Goal: Task Accomplishment & Management: Manage account settings

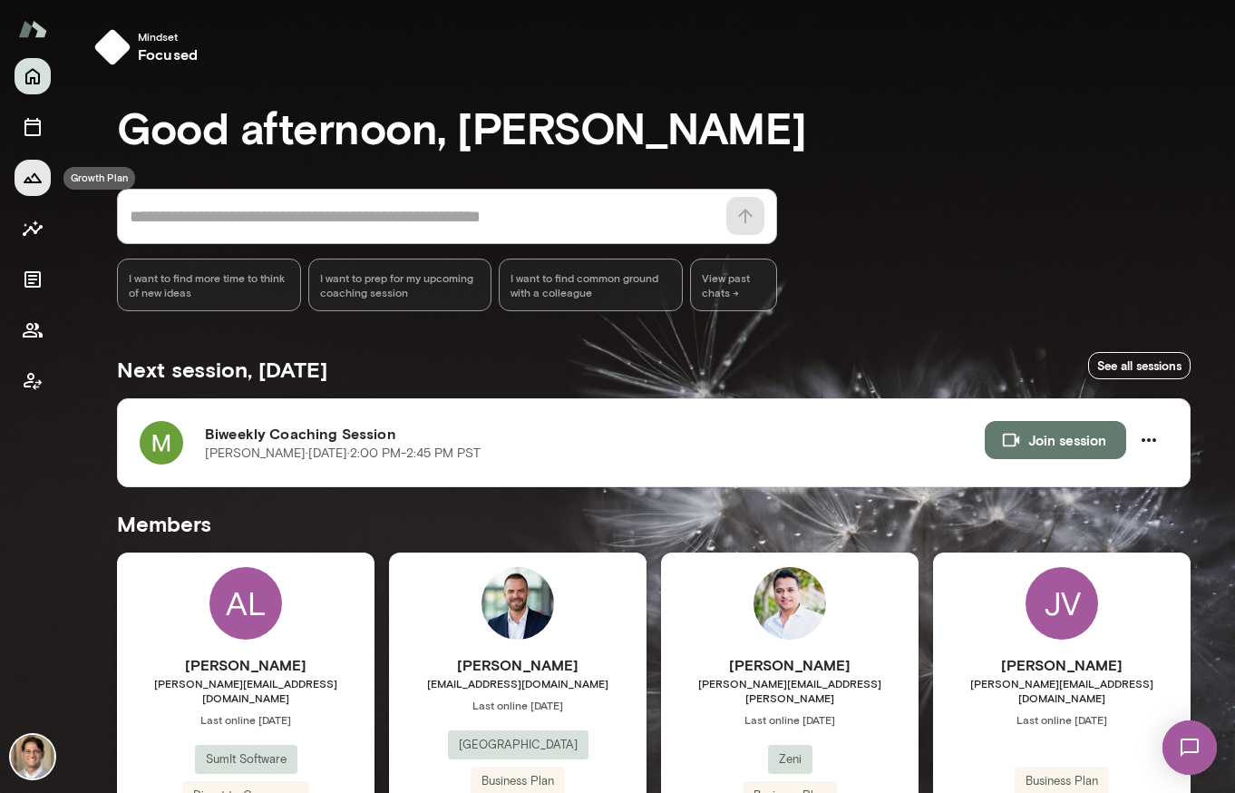
click at [28, 178] on icon "Growth Plan" at bounding box center [33, 178] width 18 height 10
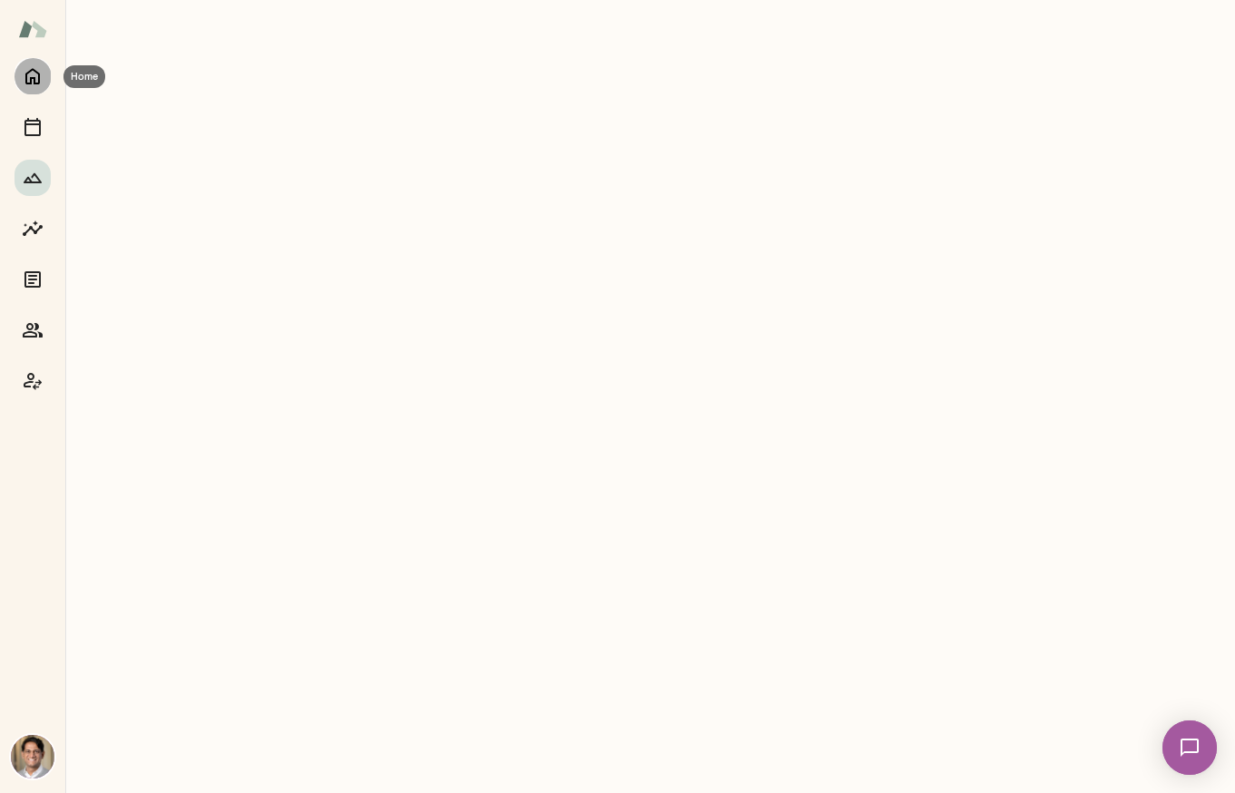
click at [30, 75] on icon "Home" at bounding box center [33, 76] width 22 height 22
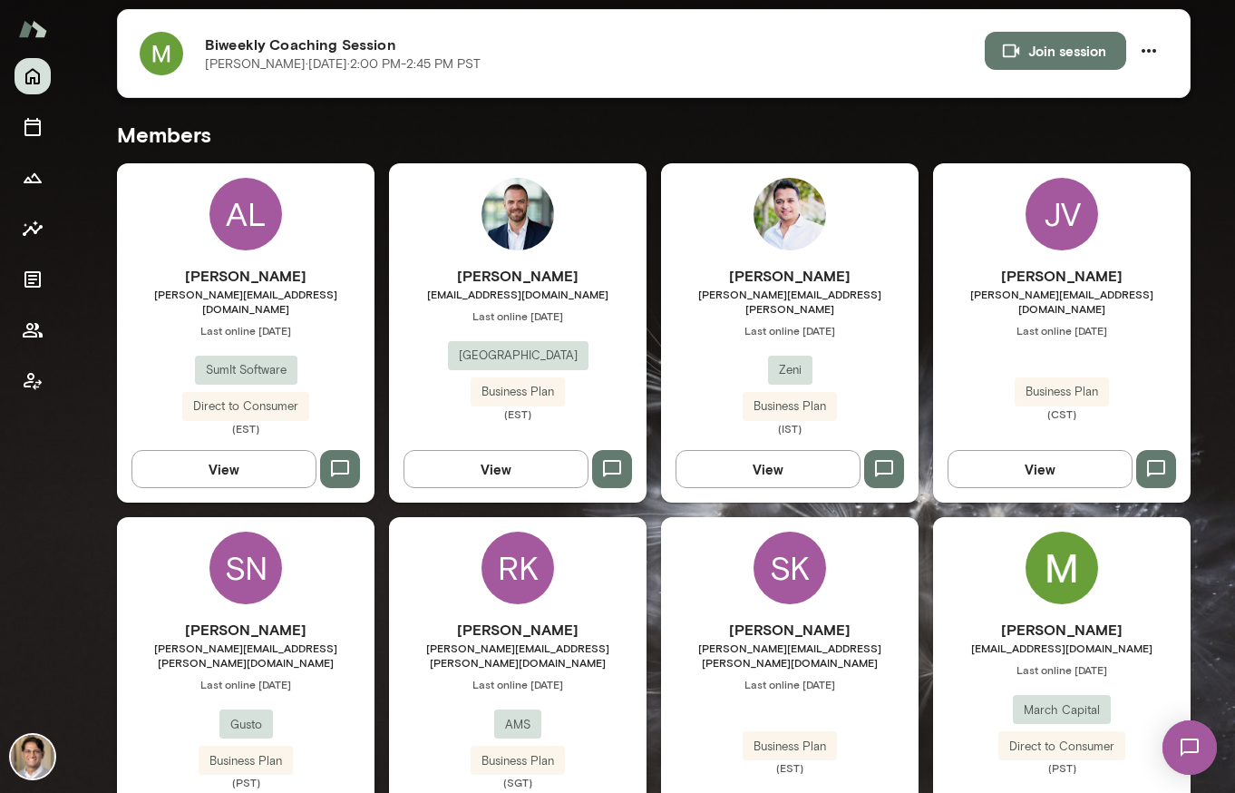
scroll to position [445, 0]
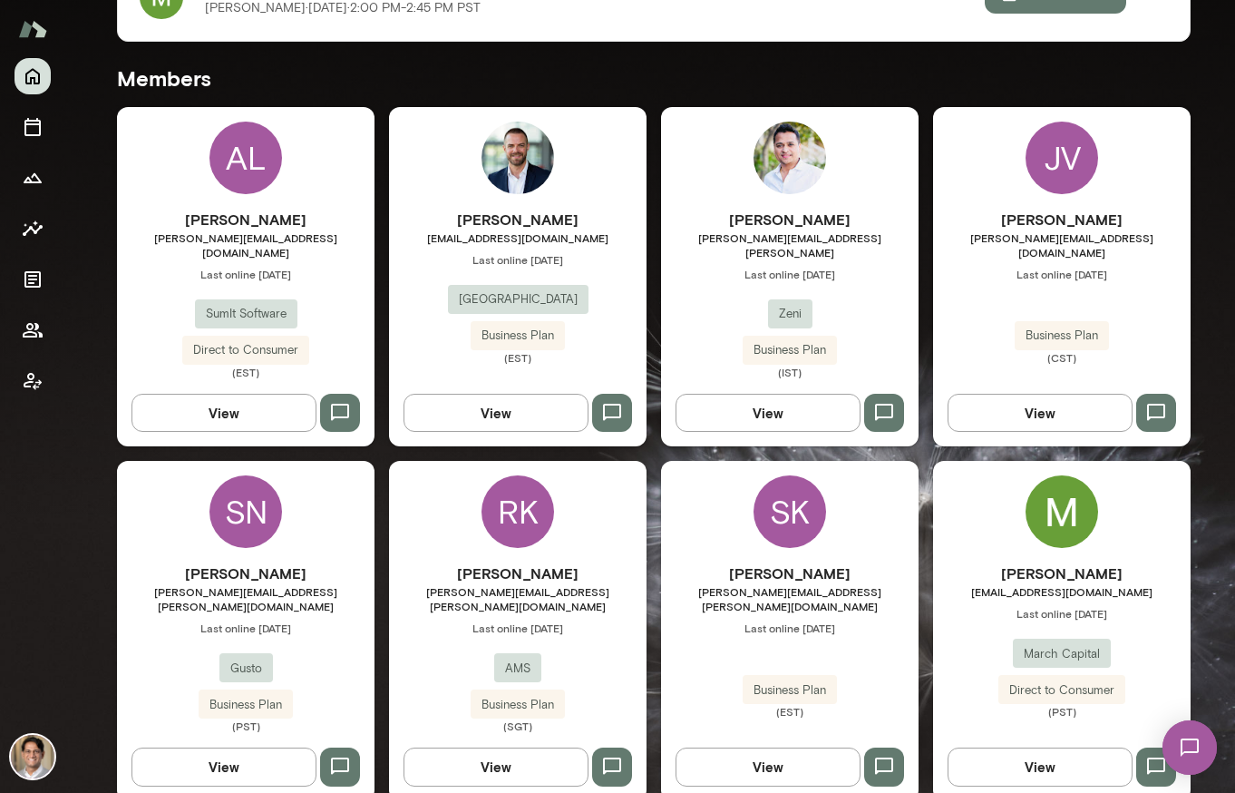
click at [1085, 473] on div "[PERSON_NAME] [EMAIL_ADDRESS][DOMAIN_NAME] Last online [DATE] March Capital Dir…" at bounding box center [1062, 630] width 258 height 339
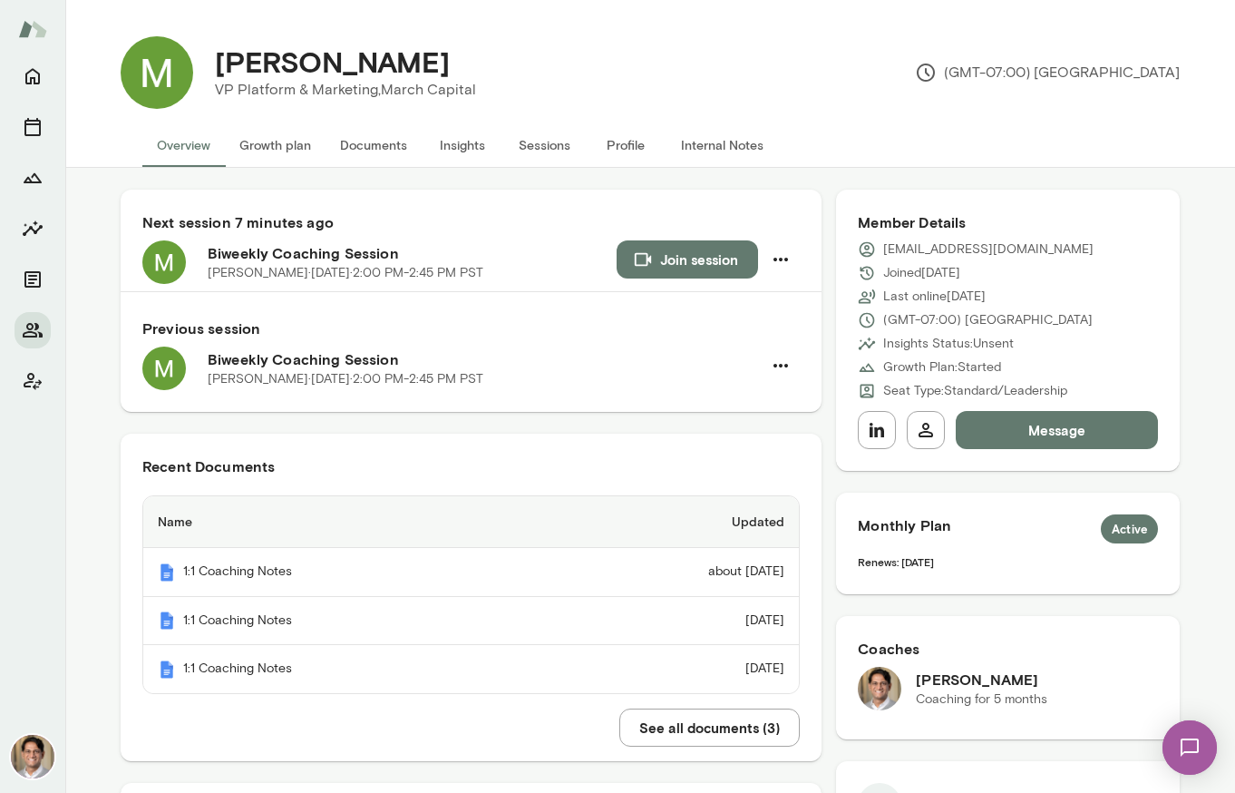
click at [280, 159] on button "Growth plan" at bounding box center [275, 145] width 101 height 44
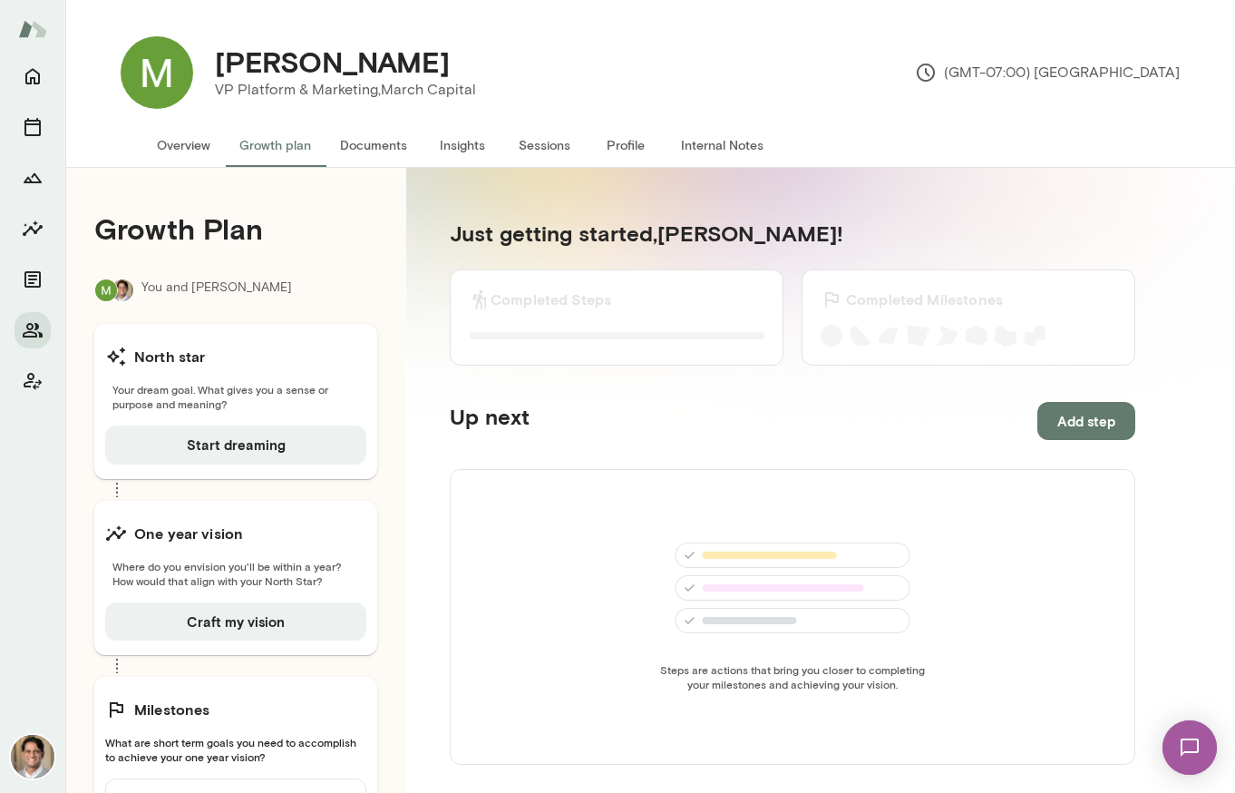
click at [337, 367] on div "North star" at bounding box center [235, 356] width 261 height 36
